Goal: Task Accomplishment & Management: Complete application form

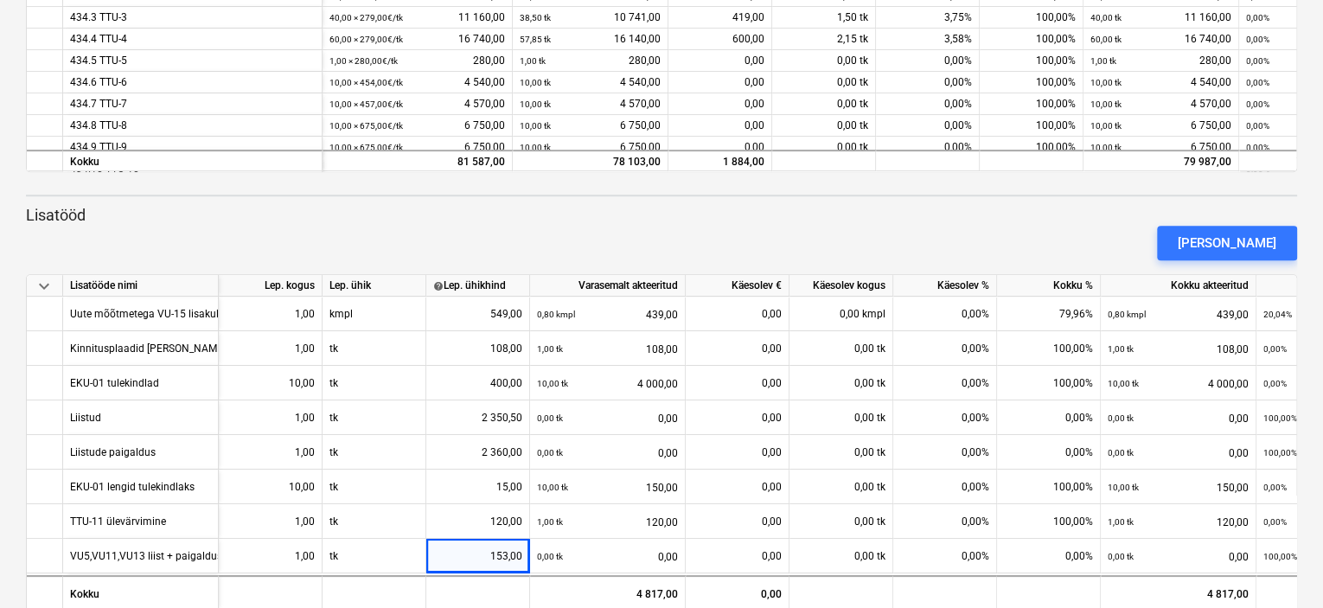
scroll to position [207, 104]
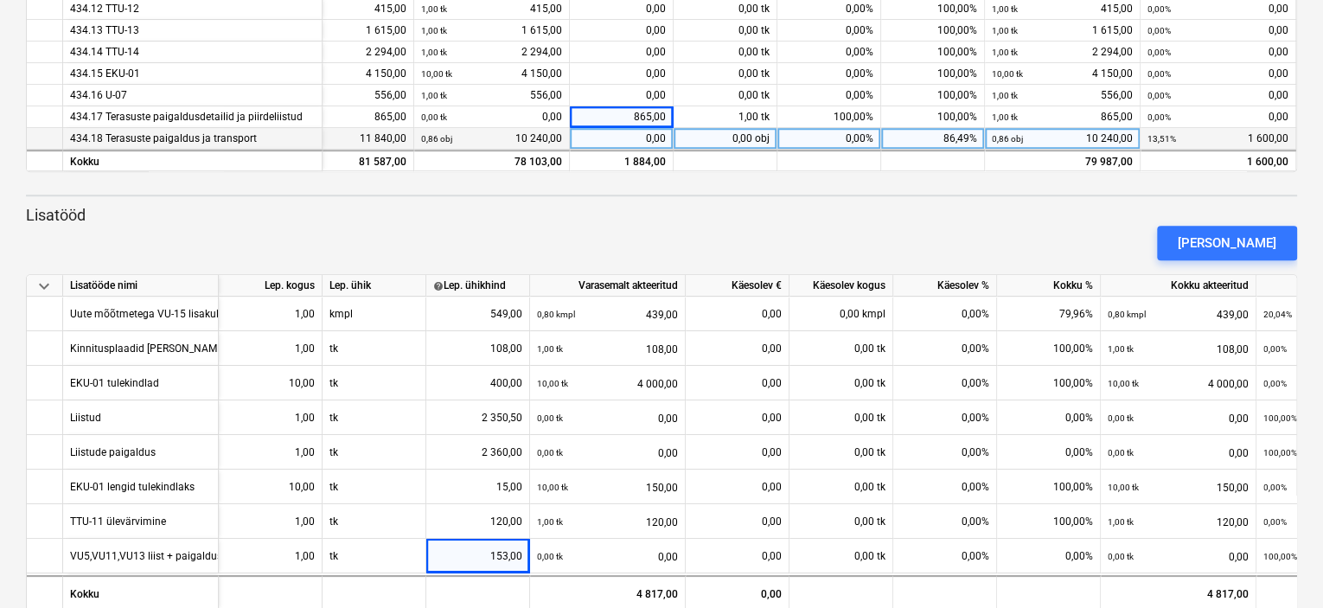
click at [645, 135] on div "0,00" at bounding box center [622, 139] width 104 height 22
type input "1600"
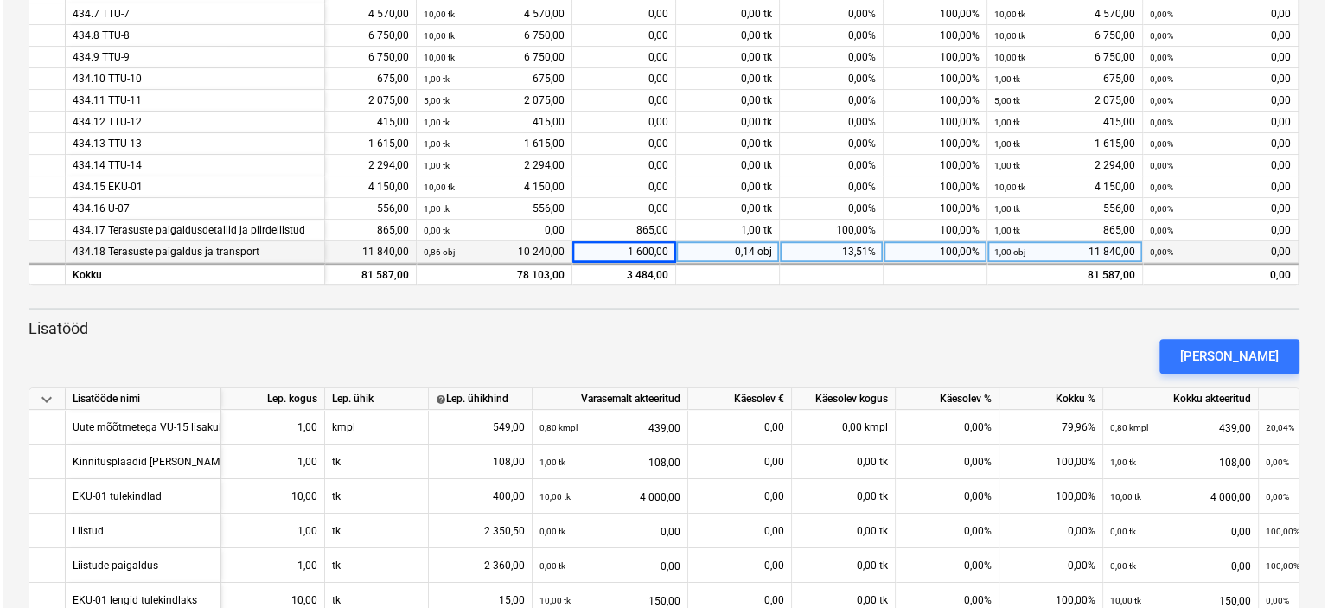
scroll to position [0, 0]
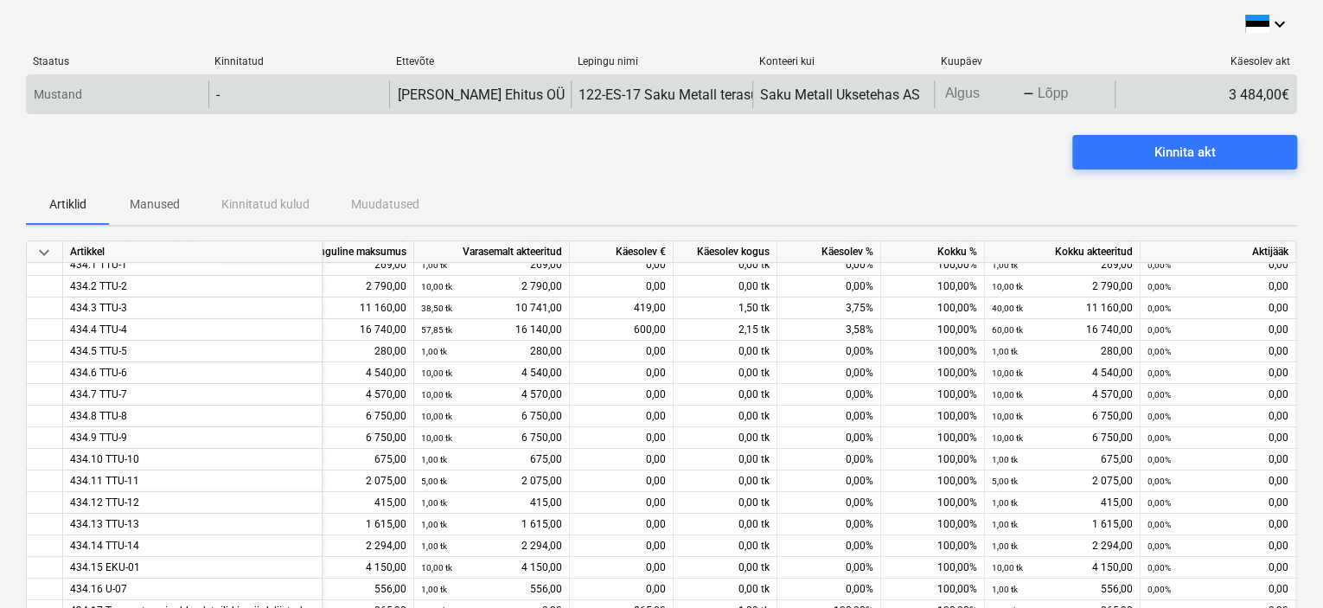
click at [967, 96] on body "keyboard_arrow_down Staatus Kinnitatud Ettevõte Lepingu nimi Konteeri kui Kuupä…" at bounding box center [661, 304] width 1323 height 608
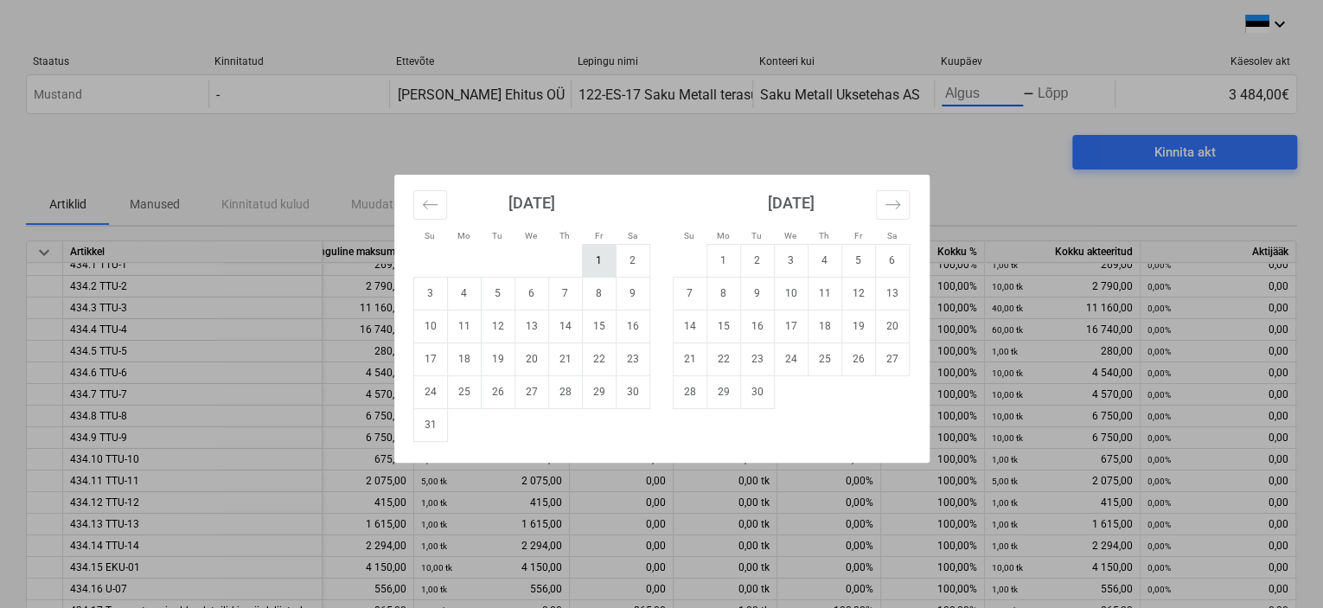
click at [602, 255] on td "1" at bounding box center [599, 260] width 34 height 33
type input "[DATE]"
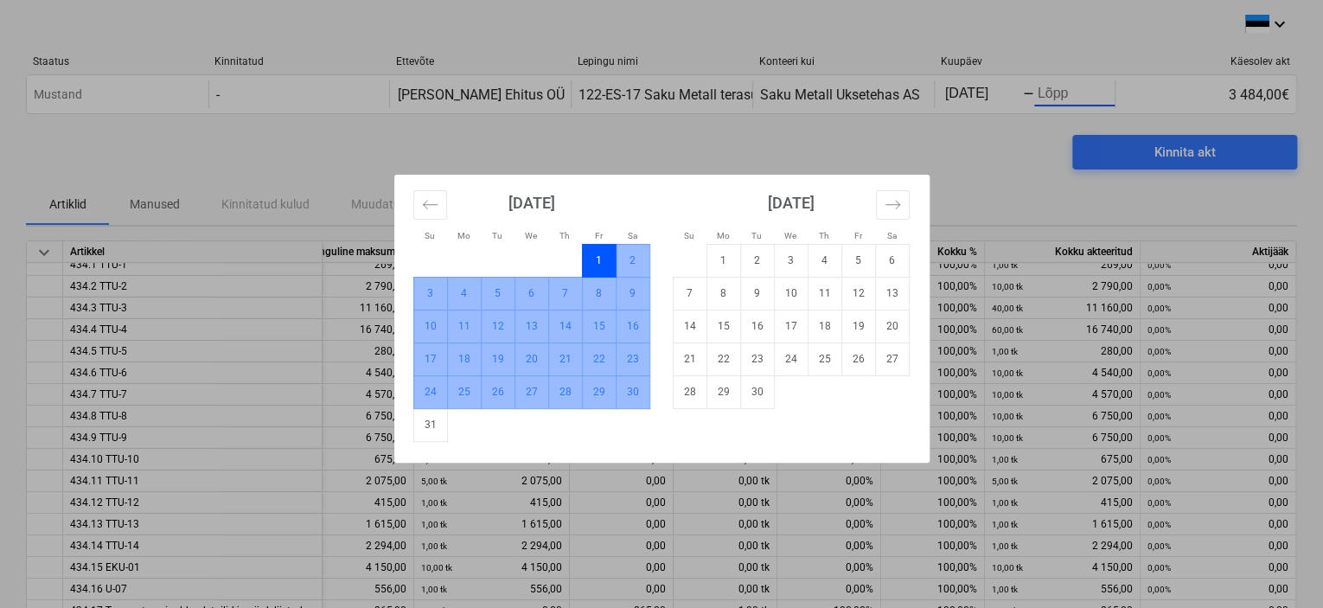
click at [625, 391] on td "30" at bounding box center [632, 391] width 34 height 33
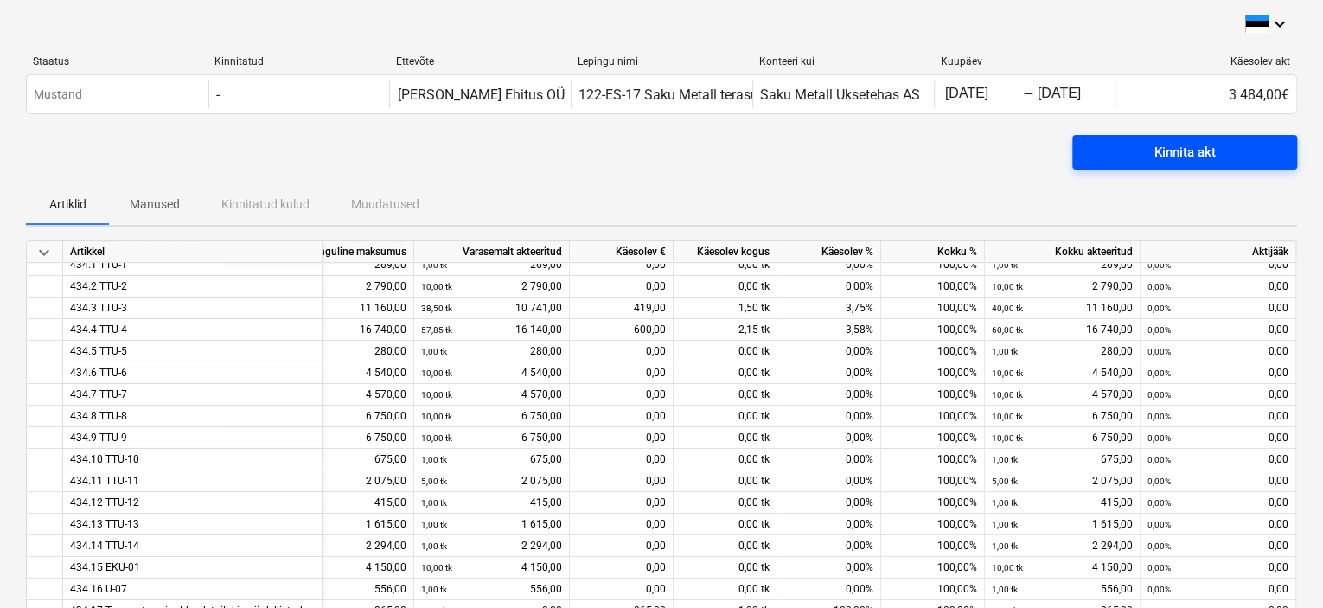
click at [1100, 145] on span "Kinnita akt" at bounding box center [1184, 152] width 183 height 22
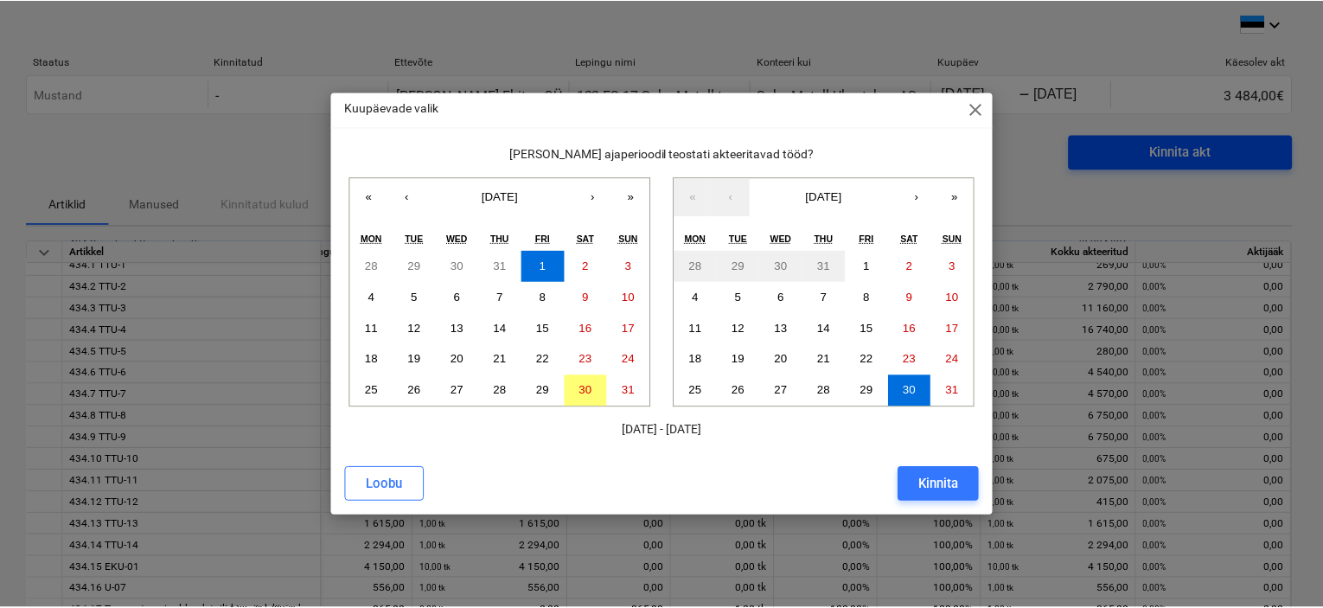
scroll to position [207, 104]
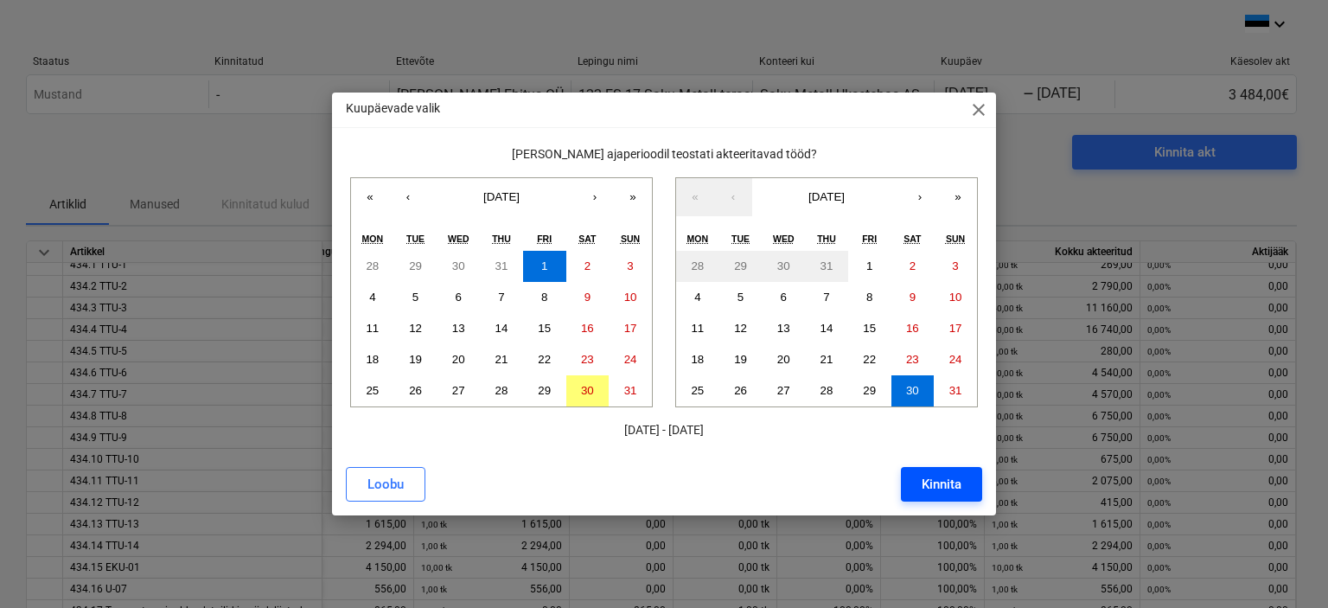
click at [932, 484] on div "Kinnita" at bounding box center [941, 484] width 40 height 22
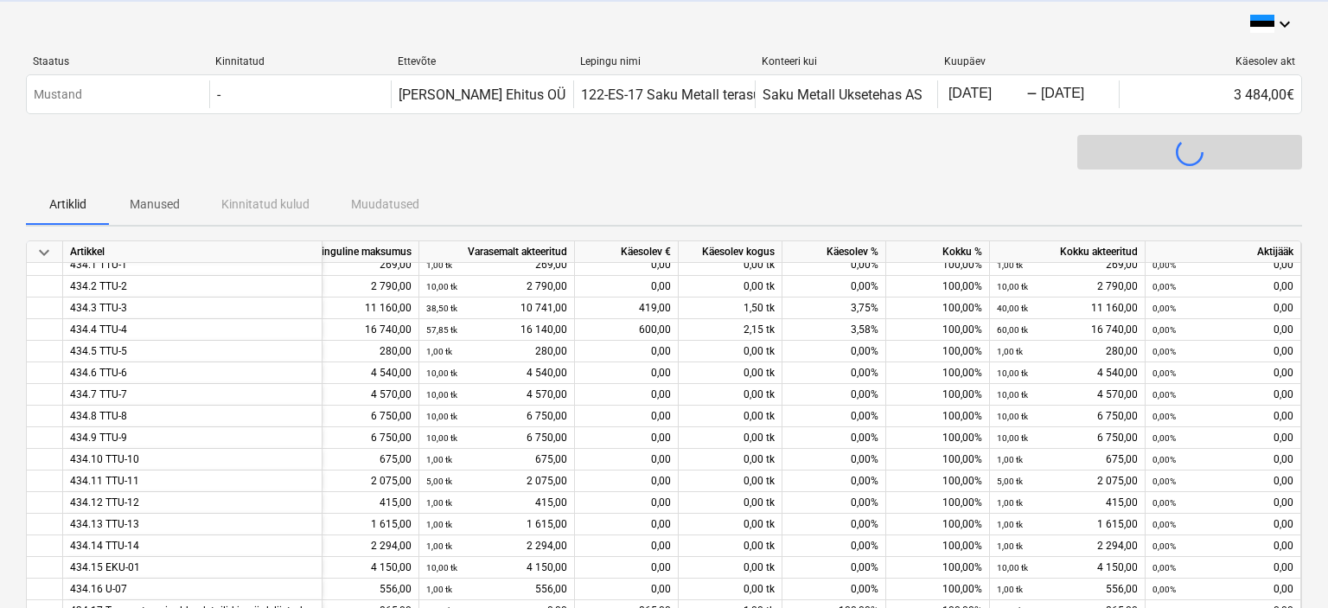
scroll to position [207, 99]
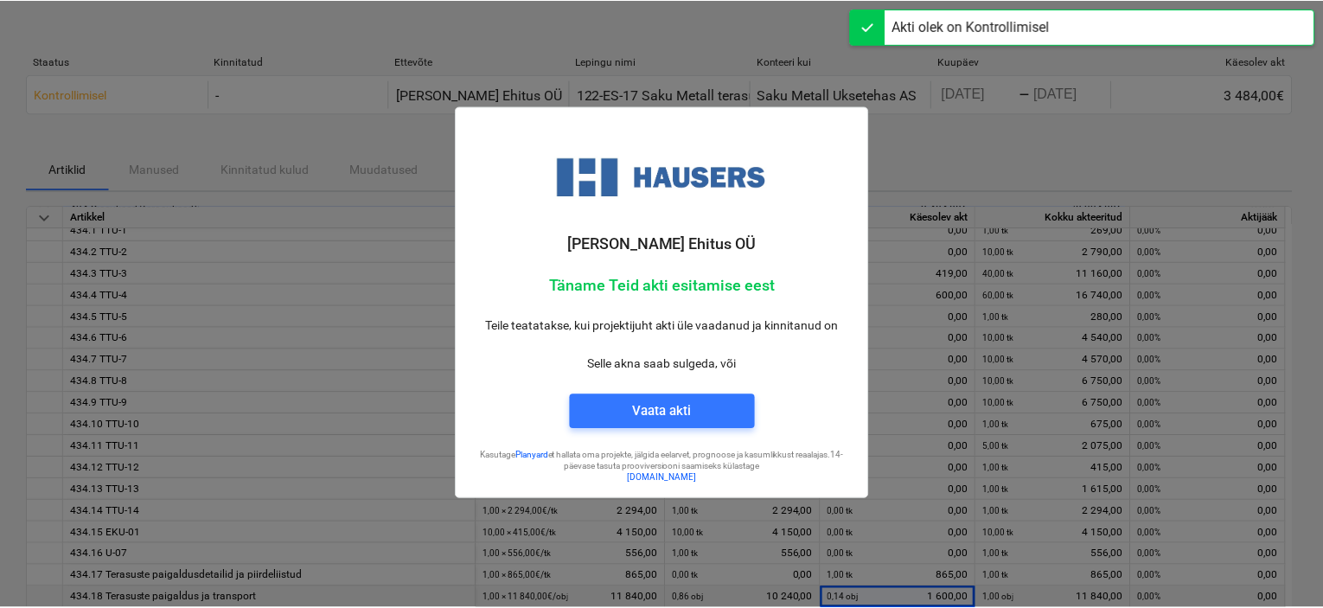
scroll to position [202, 0]
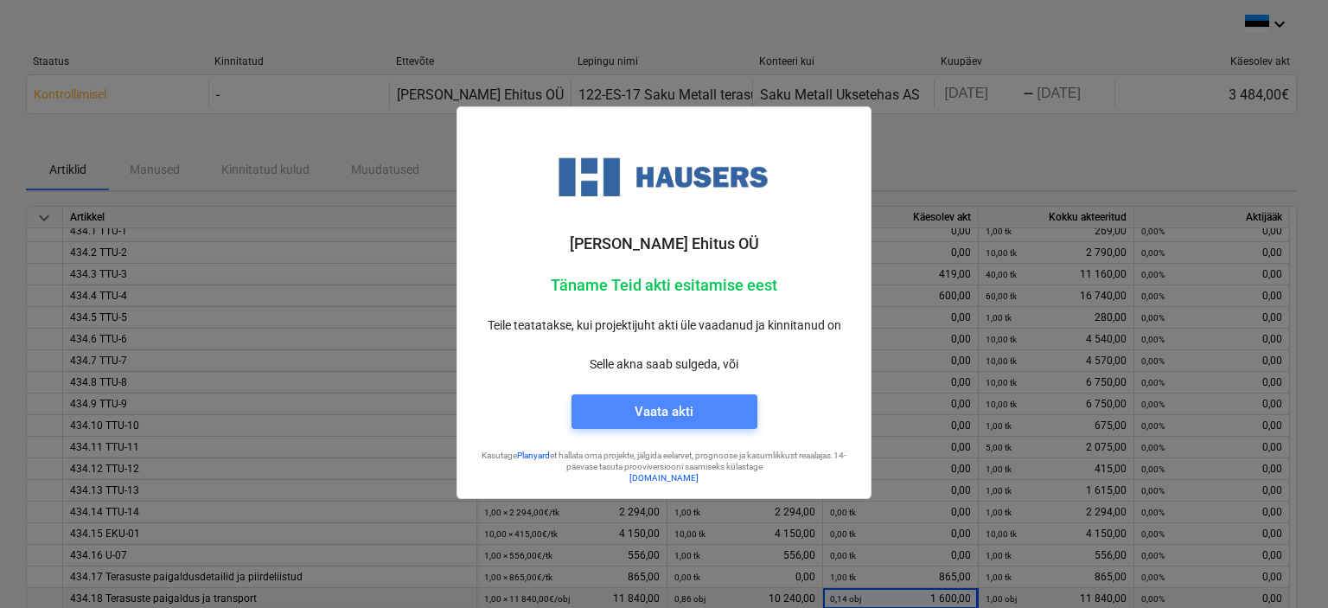
click at [675, 406] on div "Vaata akti" at bounding box center [663, 411] width 59 height 22
